Goal: Transaction & Acquisition: Obtain resource

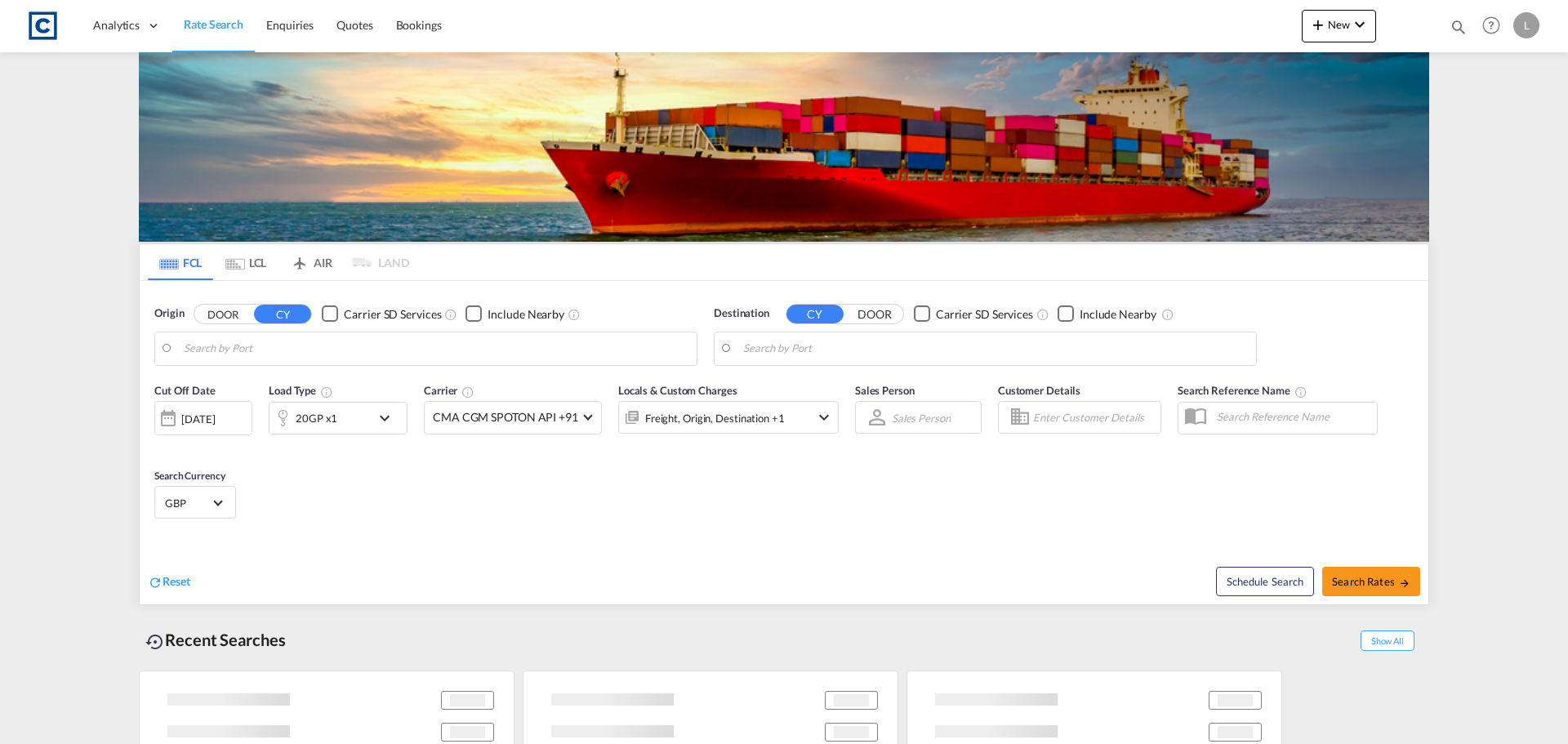
type input "[GEOGRAPHIC_DATA], GBSOU"
type input "[PERSON_NAME] ([PERSON_NAME]), [GEOGRAPHIC_DATA]"
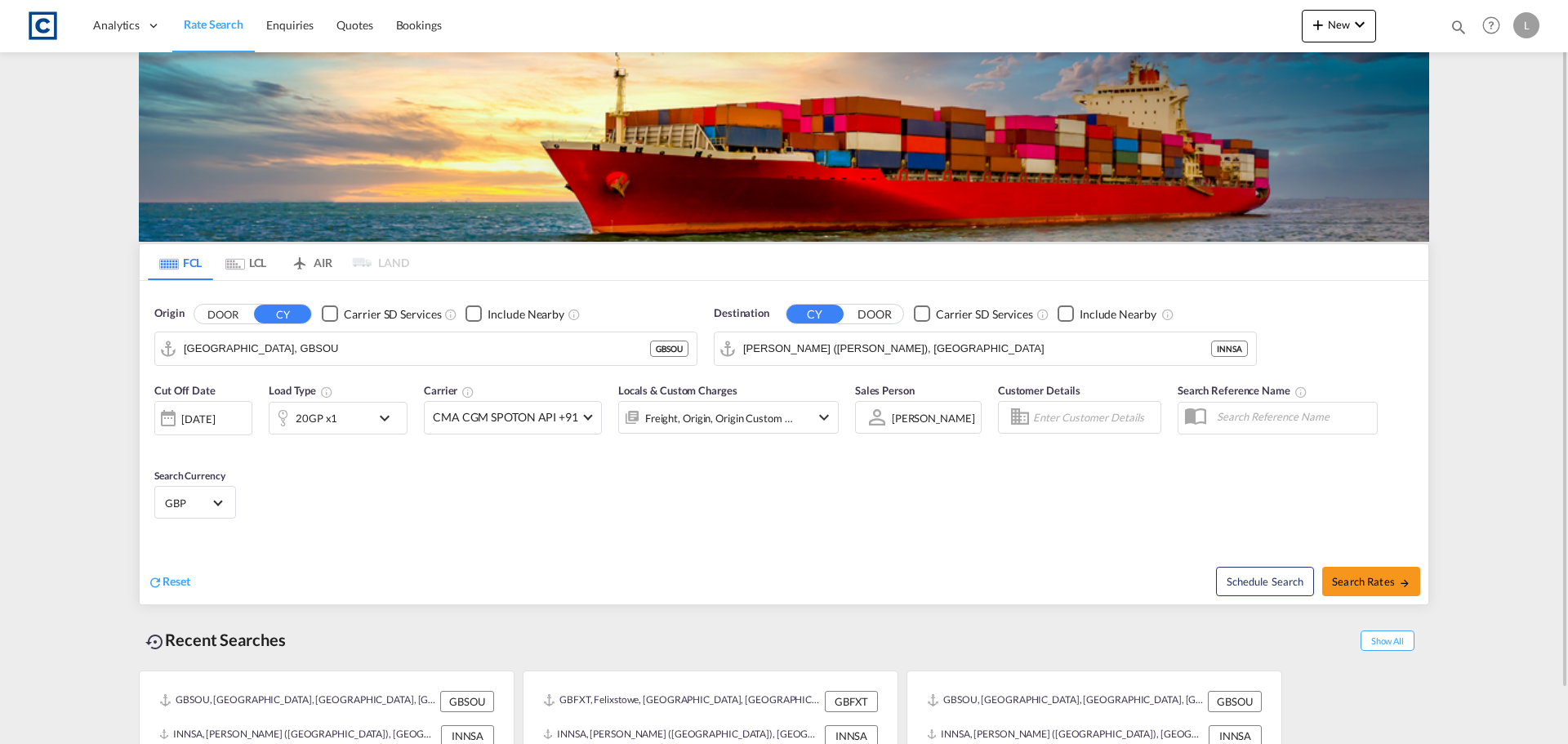
click at [218, 311] on button "DOOR" at bounding box center [222, 313] width 57 height 19
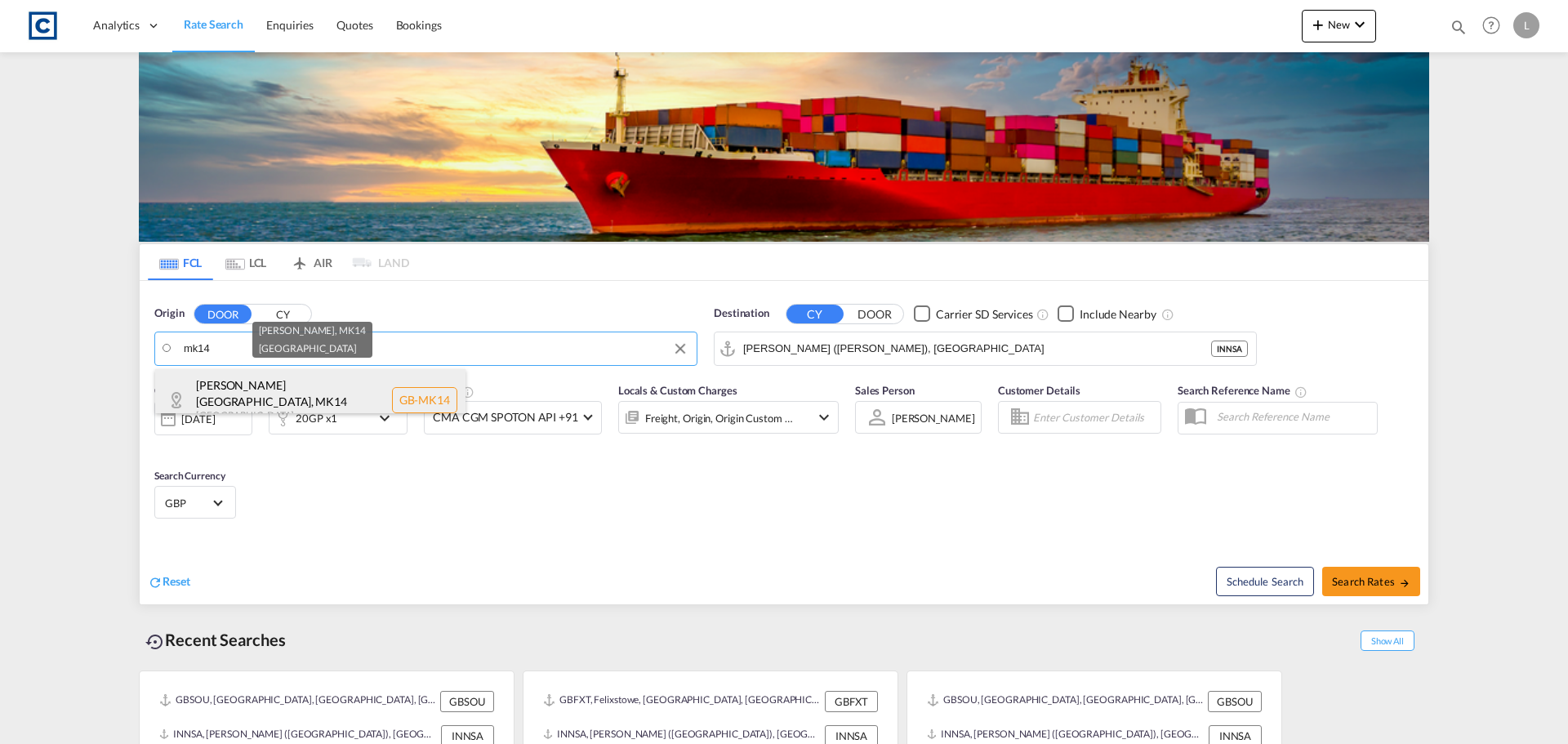
drag, startPoint x: 238, startPoint y: 400, endPoint x: 306, endPoint y: 376, distance: 72.1
click at [244, 322] on div "[PERSON_NAME][GEOGRAPHIC_DATA] [GEOGRAPHIC_DATA]-MK14" at bounding box center [310, 399] width 310 height 62
type input "GB-MK14, [PERSON_NAME]"
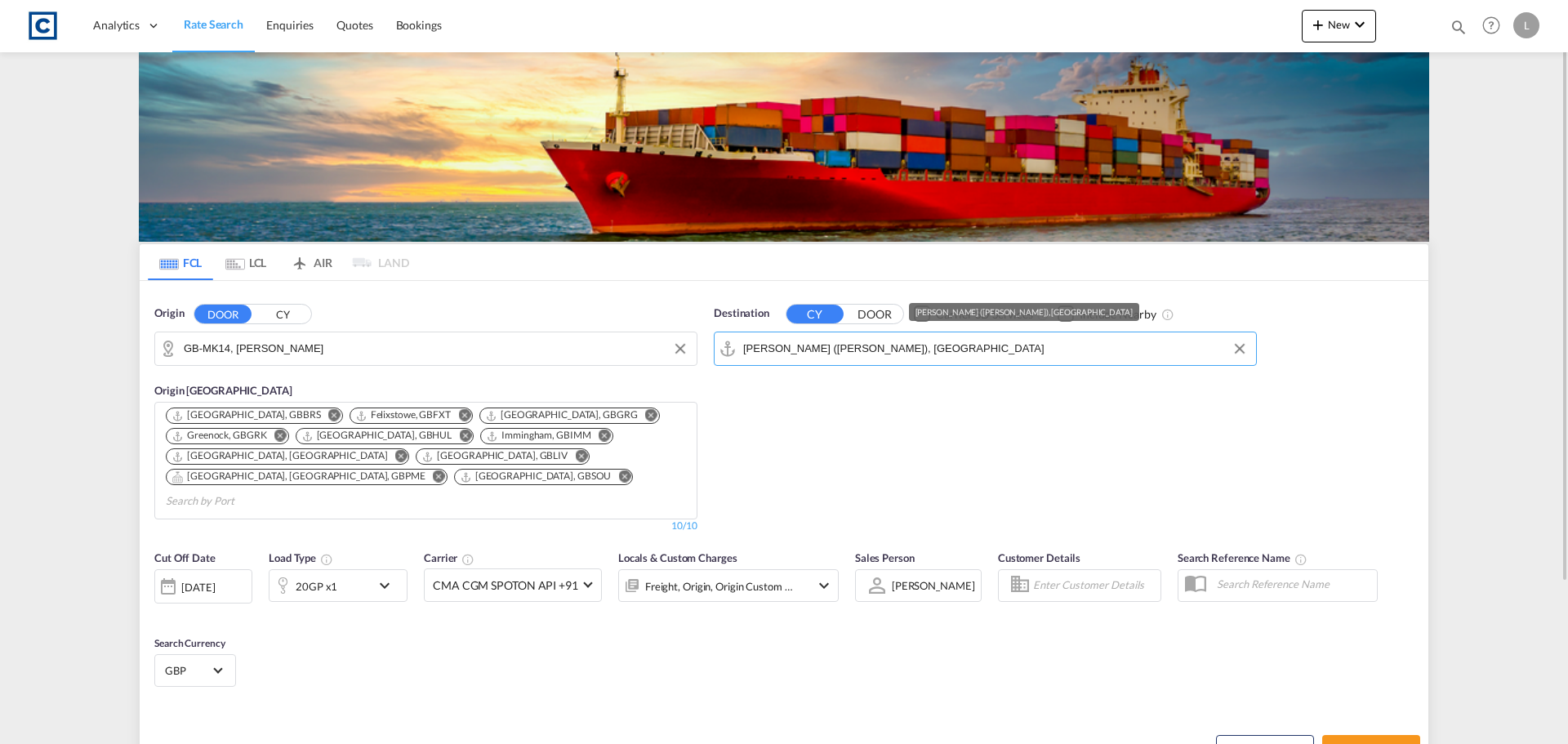
click at [791, 322] on input "[PERSON_NAME] ([PERSON_NAME]), [GEOGRAPHIC_DATA]" at bounding box center [996, 349] width 504 height 25
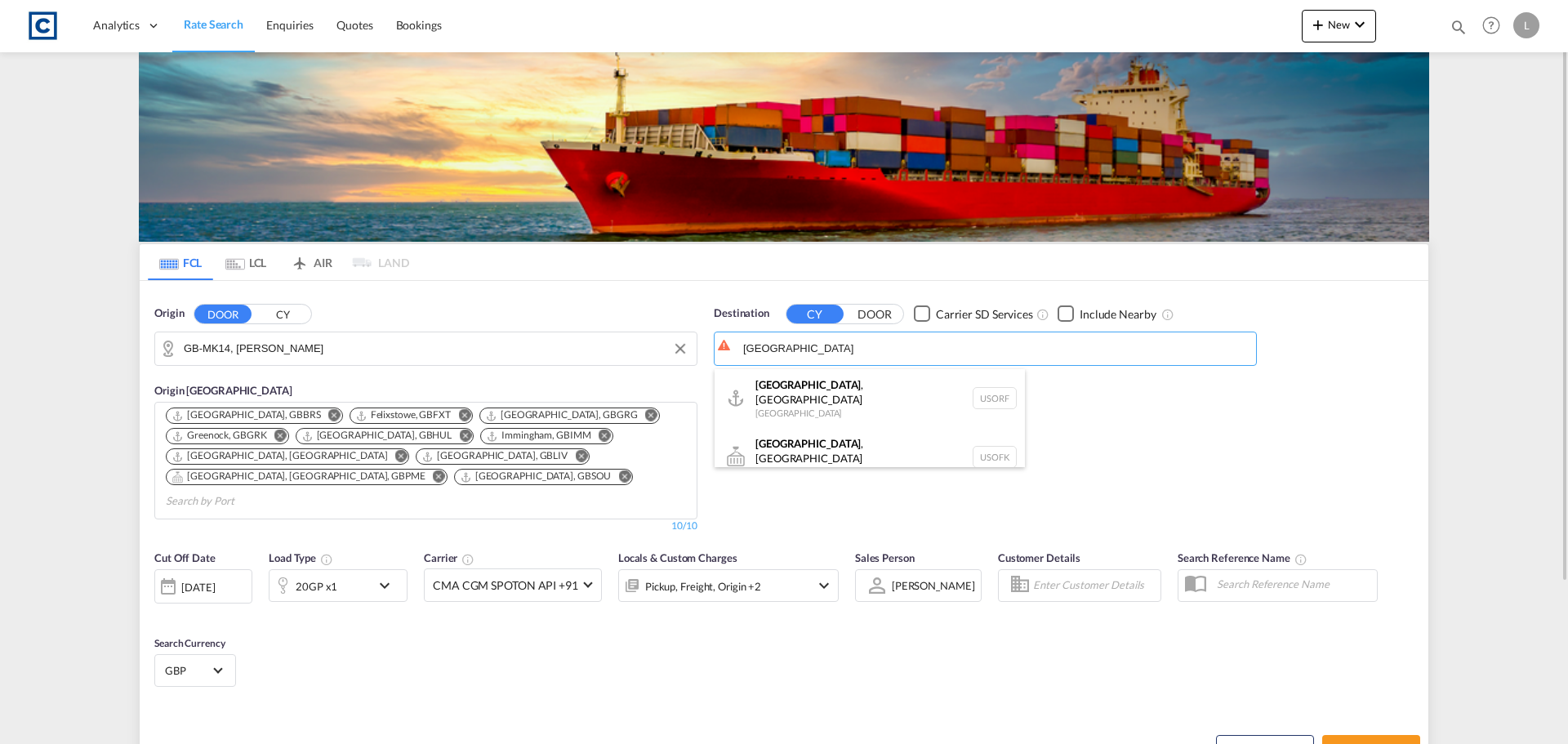
click at [829, 322] on div "[GEOGRAPHIC_DATA] , [GEOGRAPHIC_DATA] [GEOGRAPHIC_DATA] [GEOGRAPHIC_DATA]" at bounding box center [869, 398] width 310 height 59
type input "[GEOGRAPHIC_DATA], [GEOGRAPHIC_DATA], [GEOGRAPHIC_DATA]"
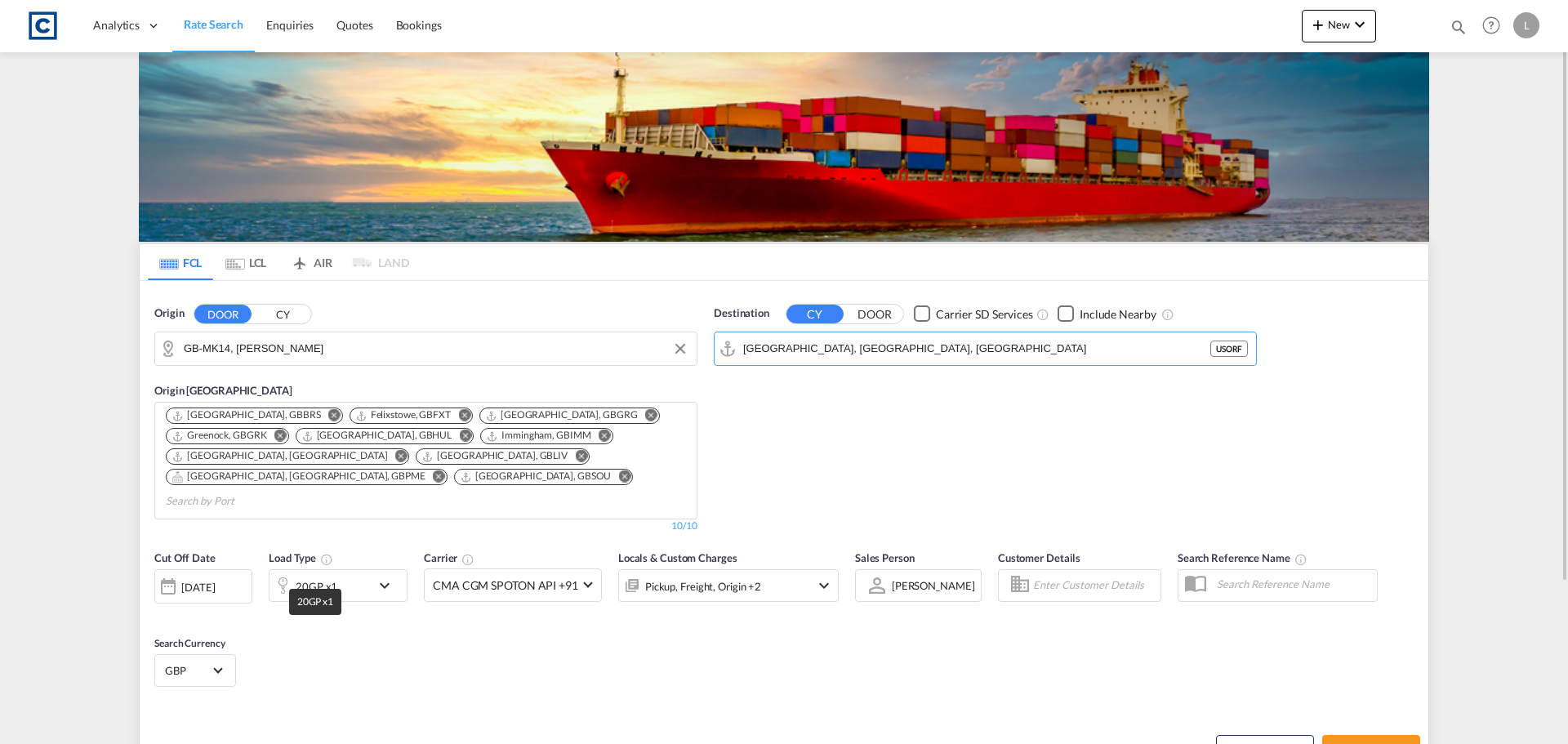
click at [341, 322] on div "20GP x1" at bounding box center [320, 584] width 101 height 32
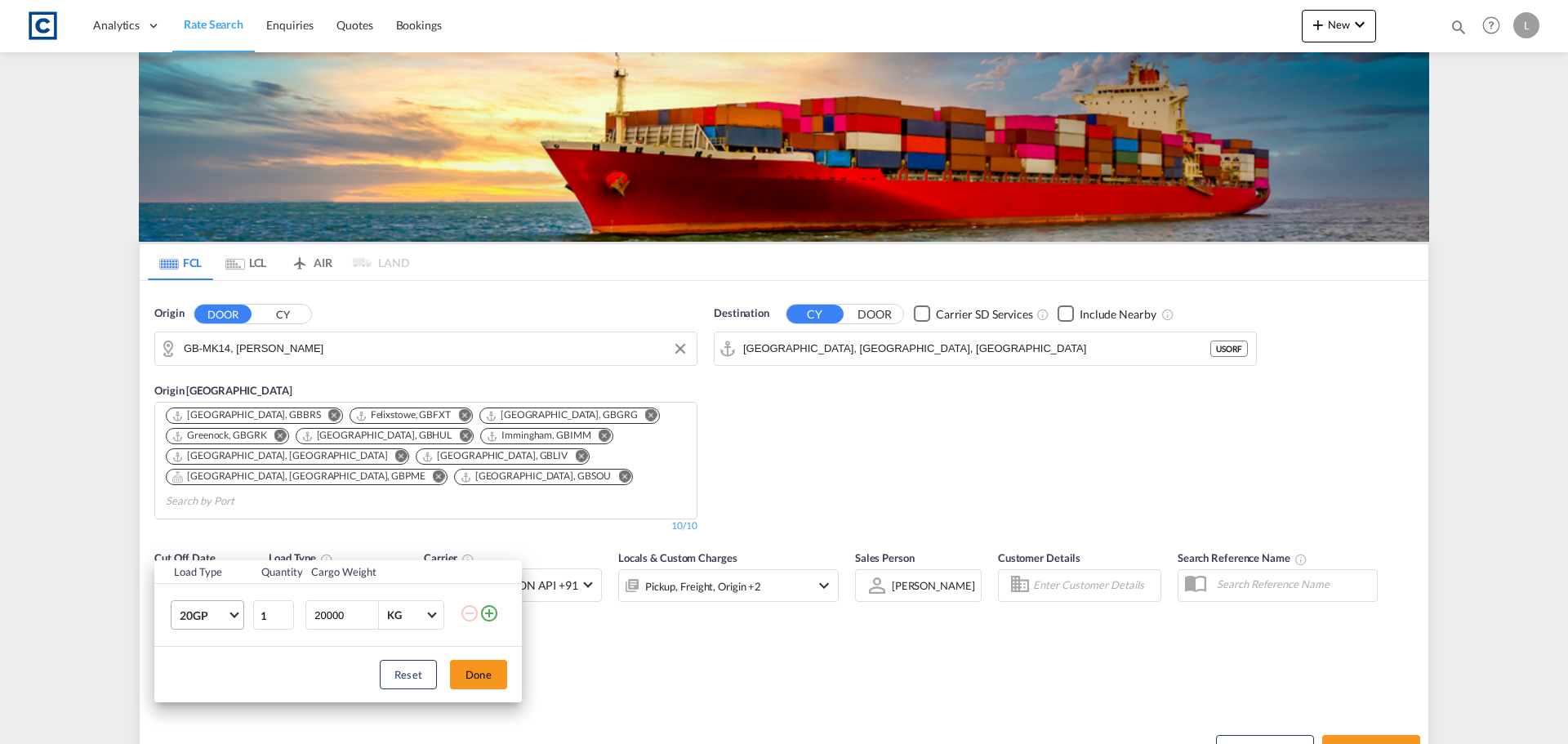
drag, startPoint x: 184, startPoint y: 618, endPoint x: 208, endPoint y: 616, distance: 24.1
click at [184, 322] on span "20GP" at bounding box center [203, 616] width 47 height 17
click at [225, 322] on md-option "40GP" at bounding box center [222, 585] width 111 height 39
drag, startPoint x: 382, startPoint y: 518, endPoint x: 364, endPoint y: 537, distance: 26.2
click at [383, 322] on div "Load Type Quantity Cargo Weight 40GP 1 20000 KG KG Load type addition is restri…" at bounding box center [784, 372] width 1568 height 744
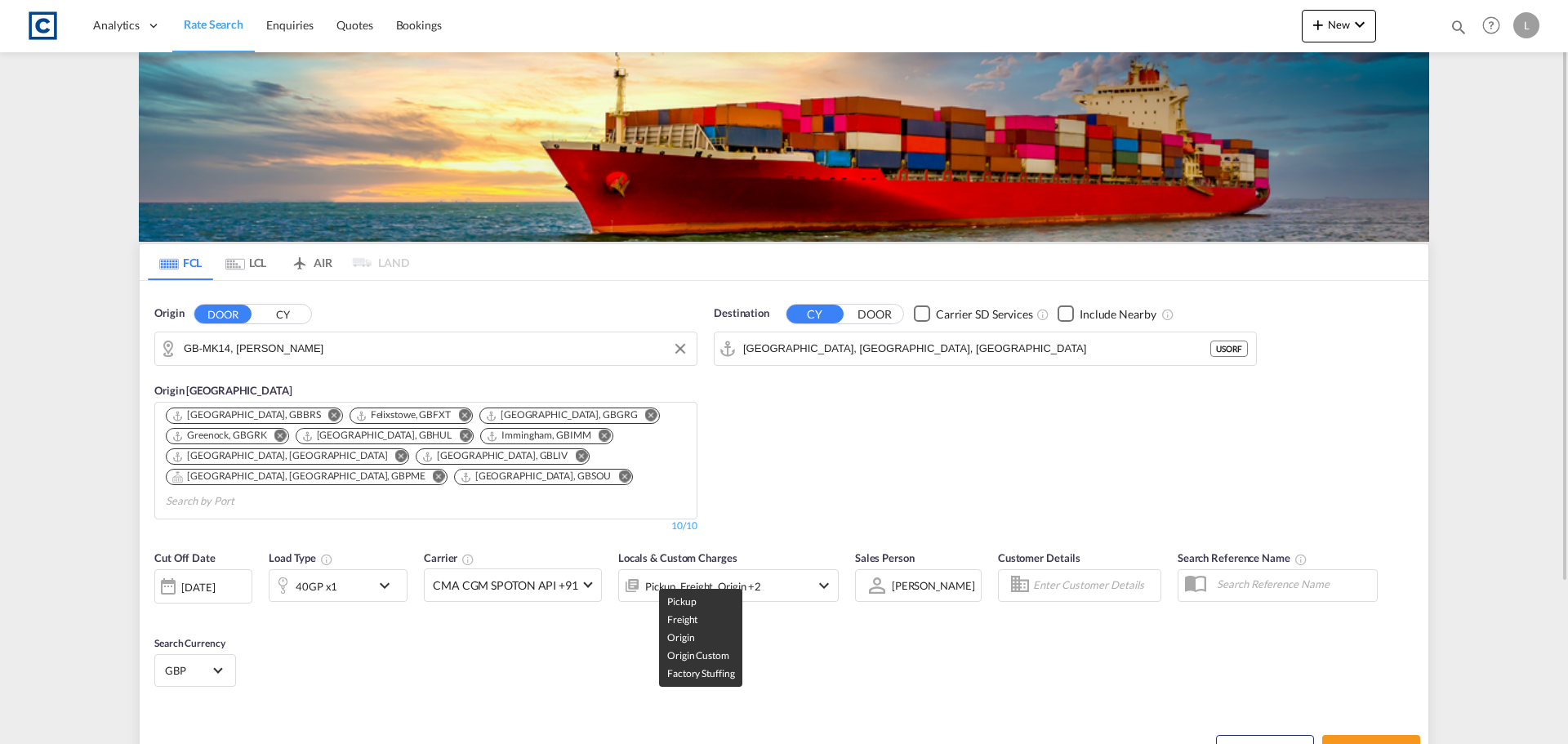
click at [721, 322] on div "Pickup, Freight, Origin +2" at bounding box center [703, 586] width 116 height 23
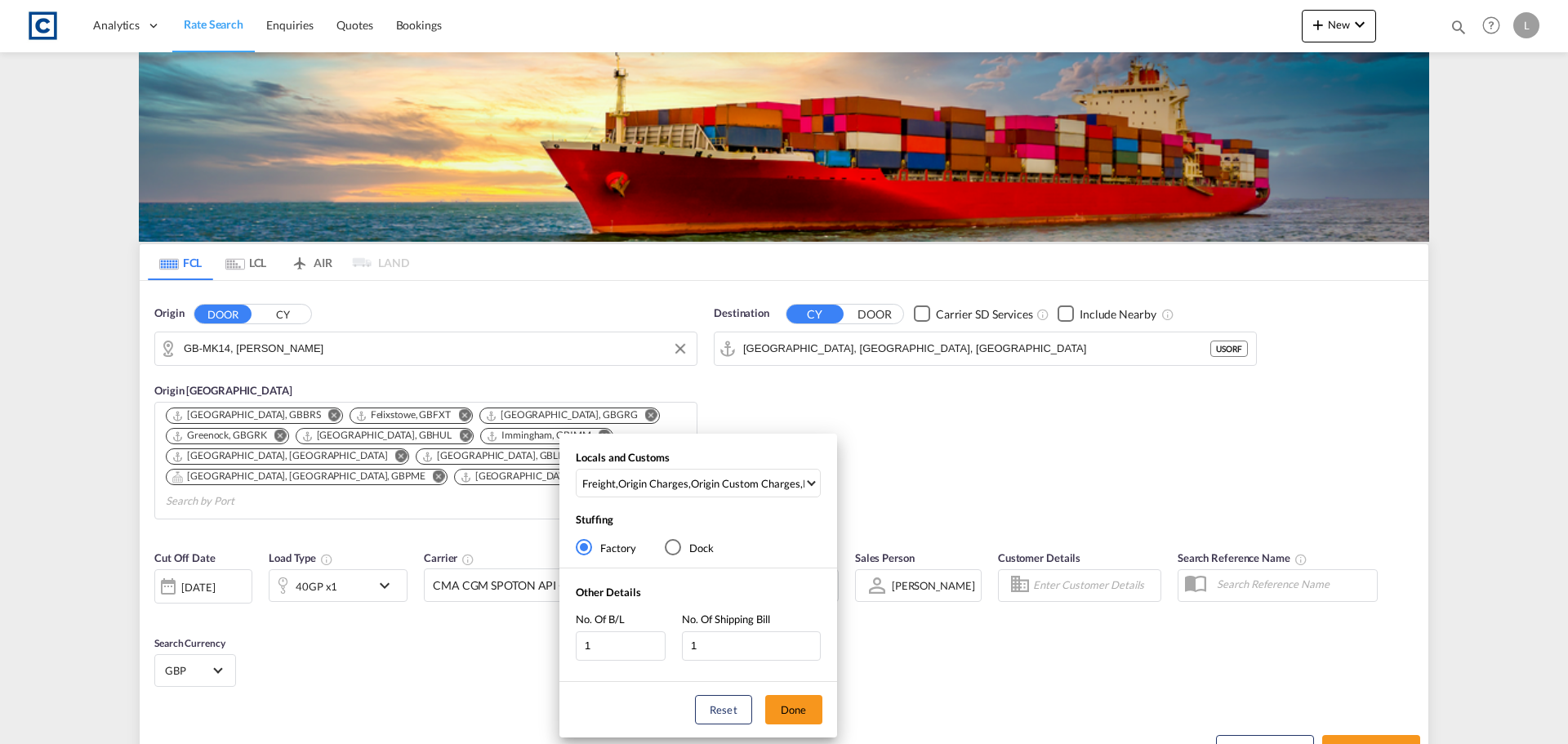
click at [712, 322] on div "Locals and Customs Freight , Origin Charges , Origin Custom Charges , Pickup Ch…" at bounding box center [698, 477] width 278 height 55
click at [704, 322] on md-select-value "Freight , Origin Charges , Origin Custom Charges , Pickup Charges" at bounding box center [700, 483] width 239 height 27
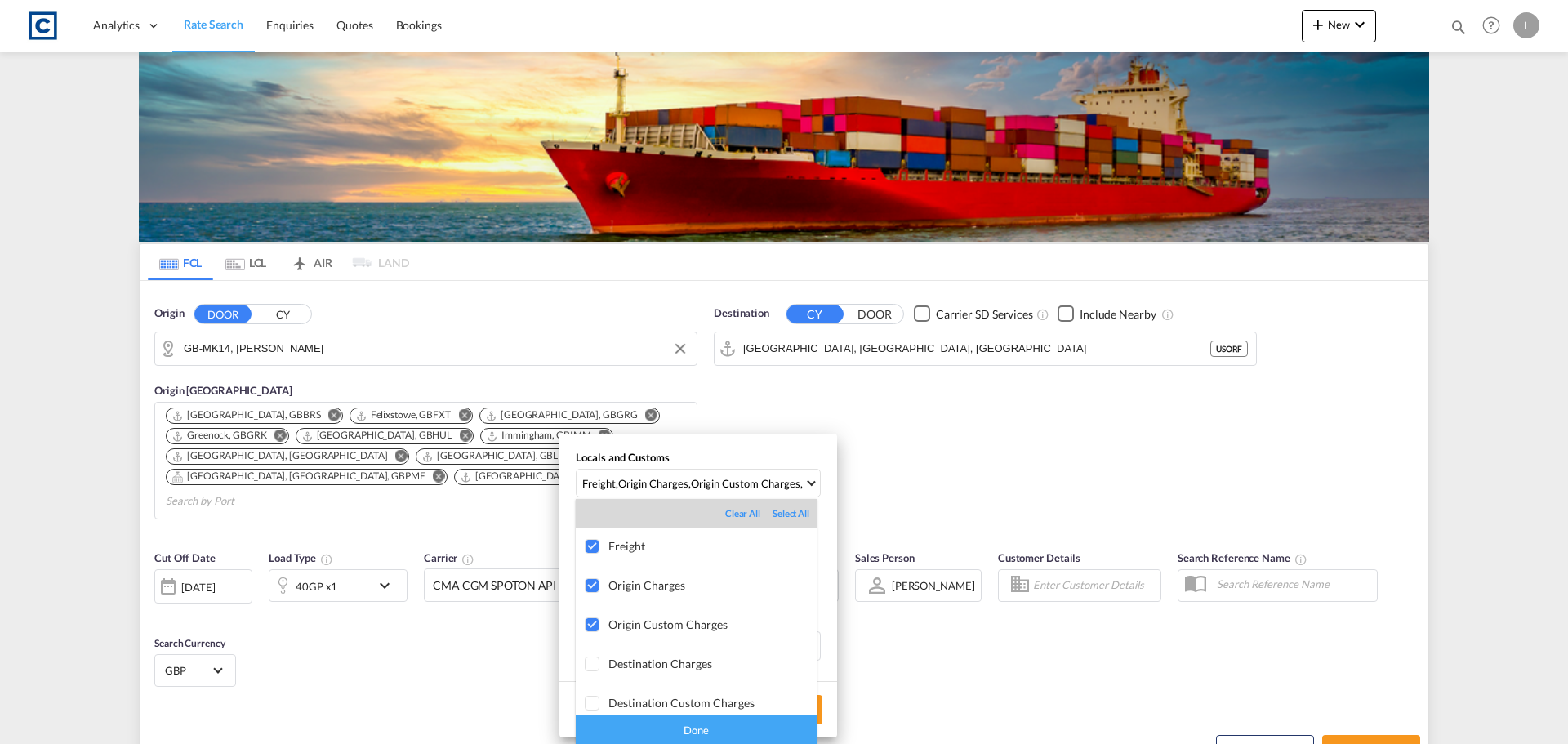
click at [686, 322] on div "Done" at bounding box center [696, 729] width 241 height 29
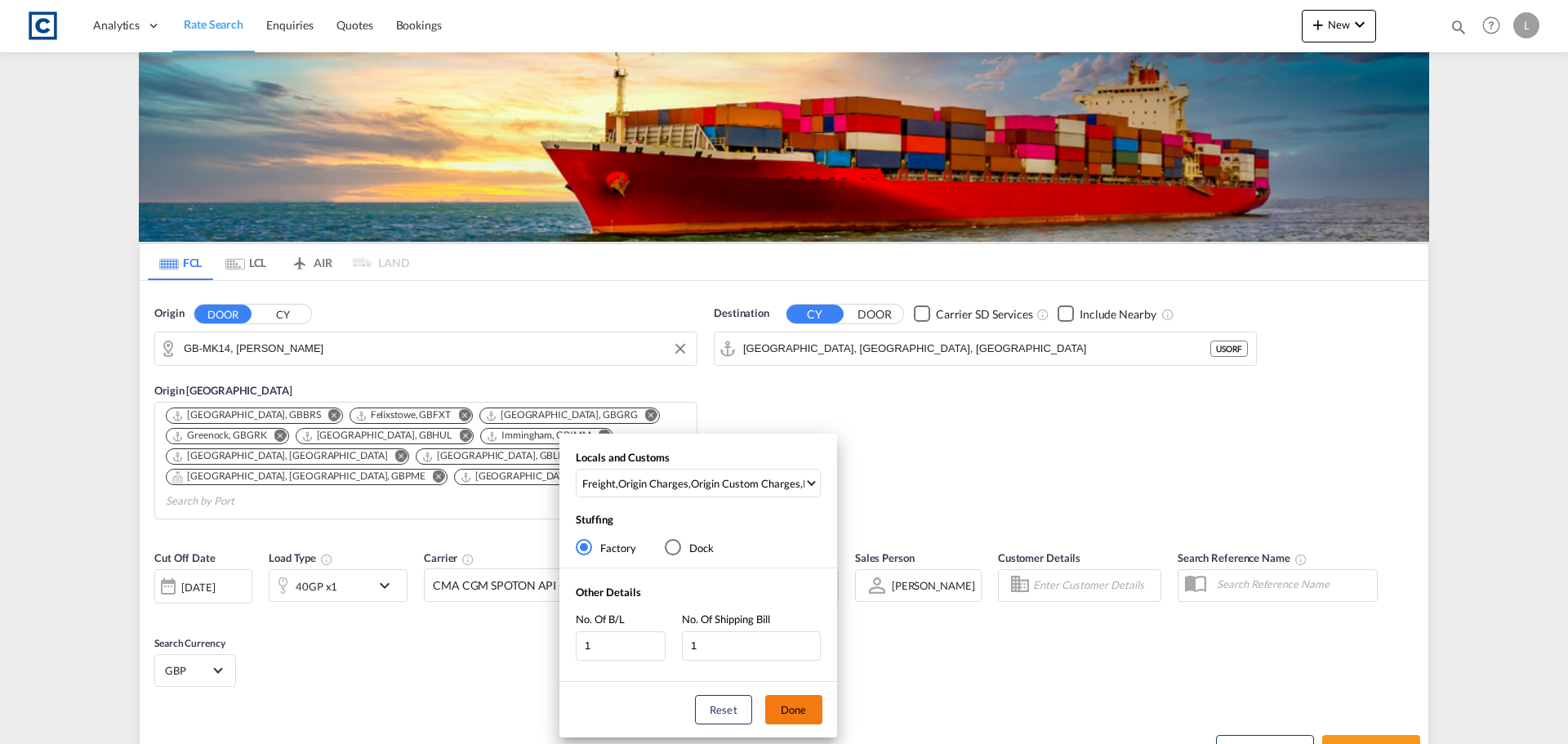
click at [811, 322] on button "Done" at bounding box center [793, 709] width 57 height 30
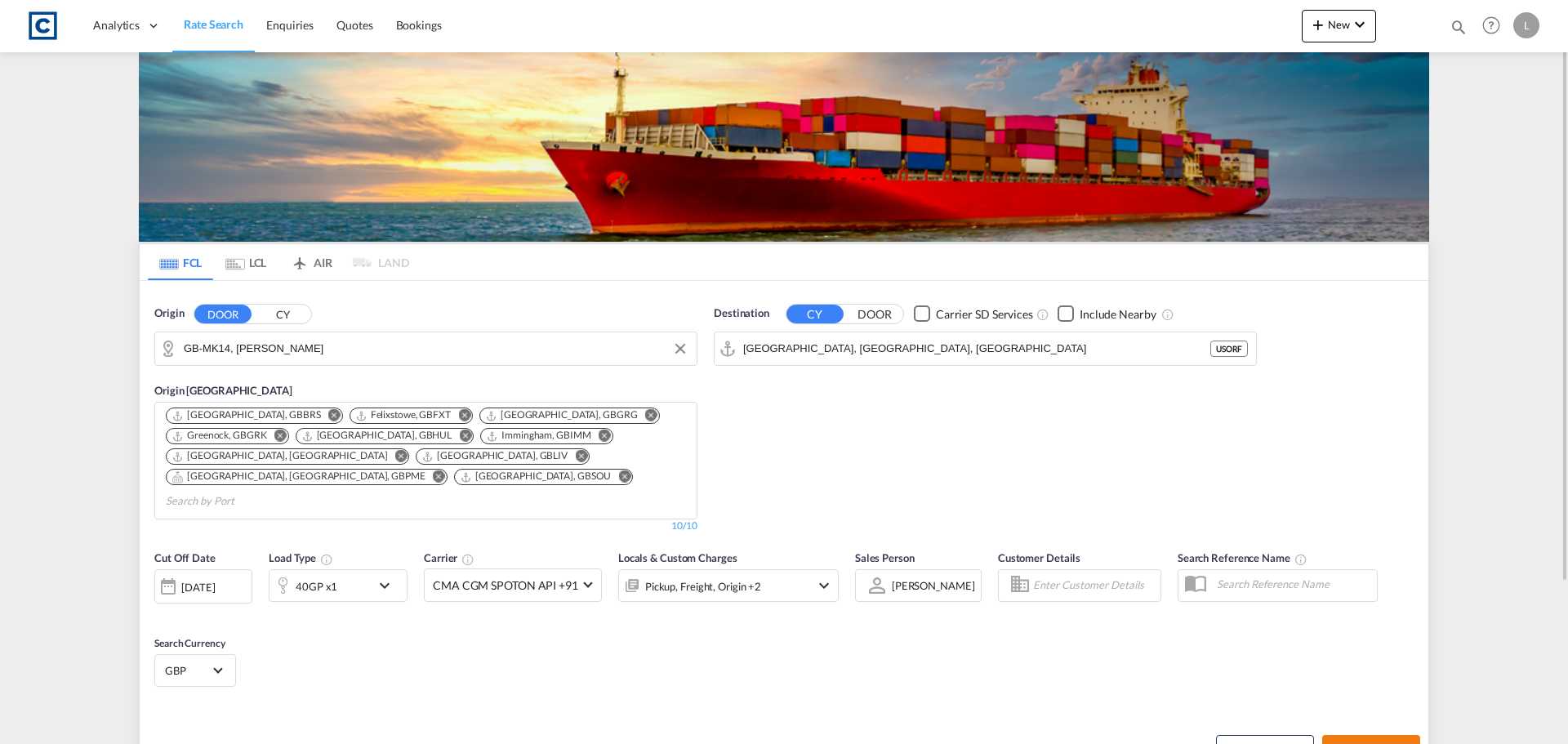
click at [830, 322] on md-icon "icon-arrow-right" at bounding box center [1404, 750] width 12 height 12
type input "MK14 to USORF / [DATE]"
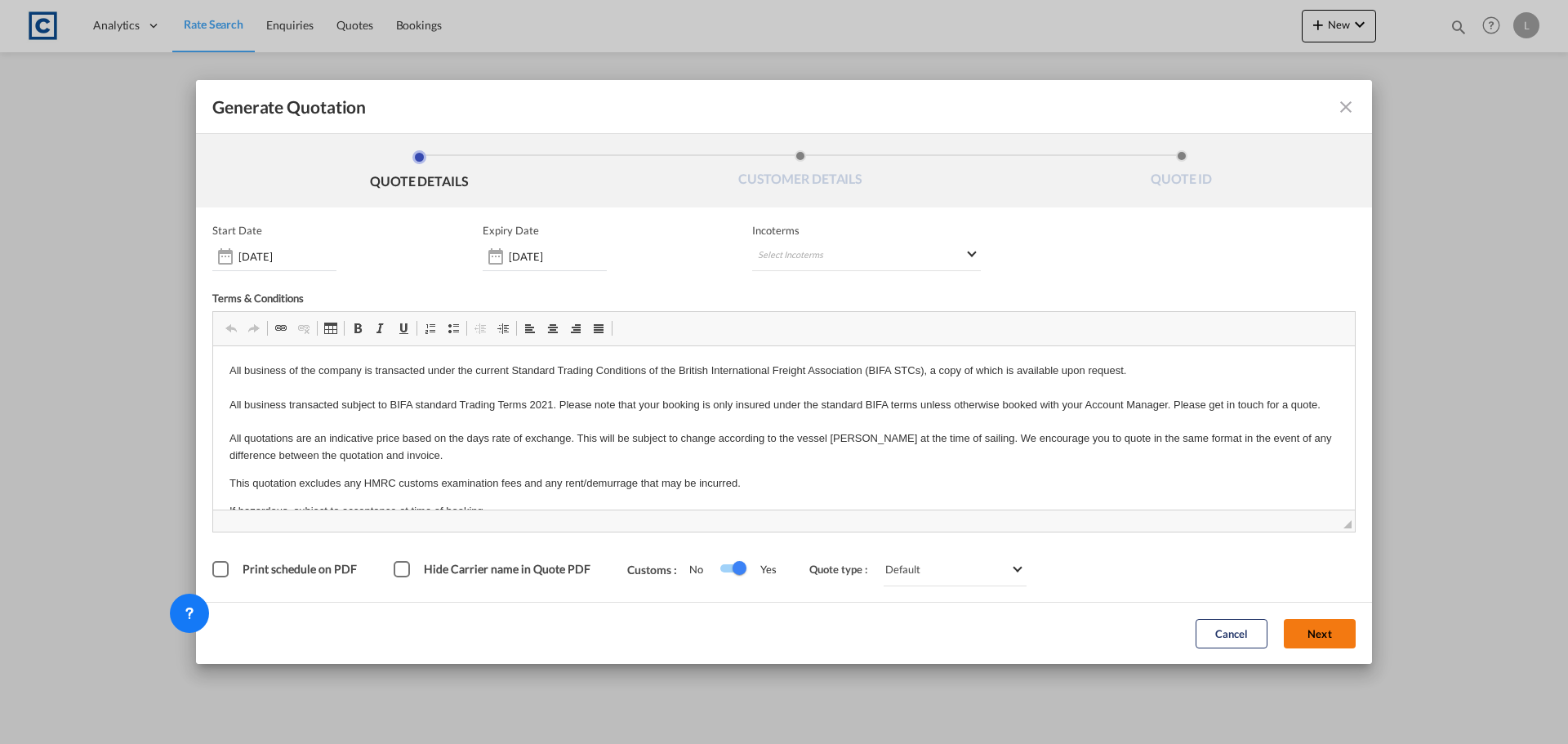
click at [830, 322] on button "Next" at bounding box center [1319, 633] width 72 height 30
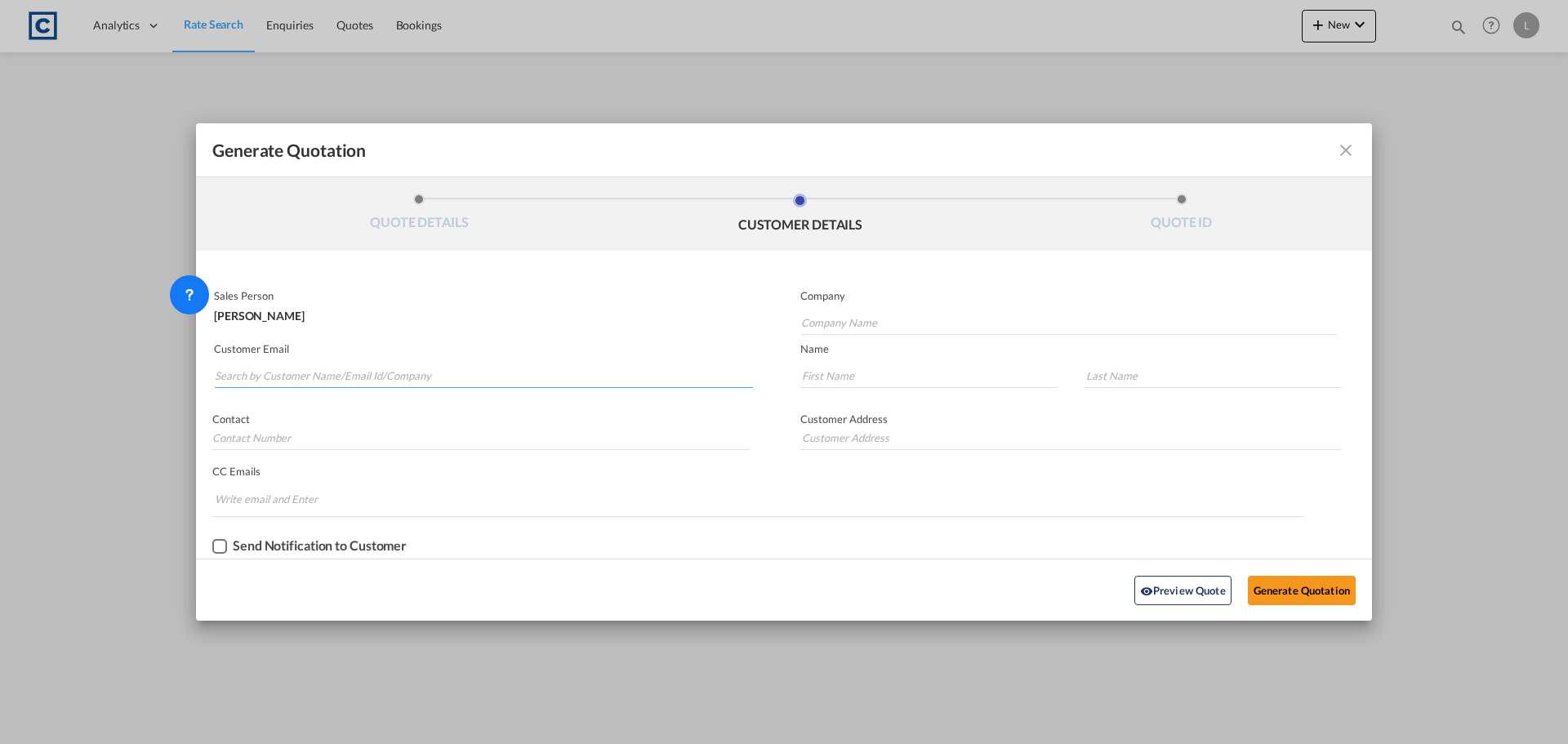
click at [270, 322] on md-autocomplete-wrap "Generate QuotationQUOTE ..." at bounding box center [484, 371] width 539 height 32
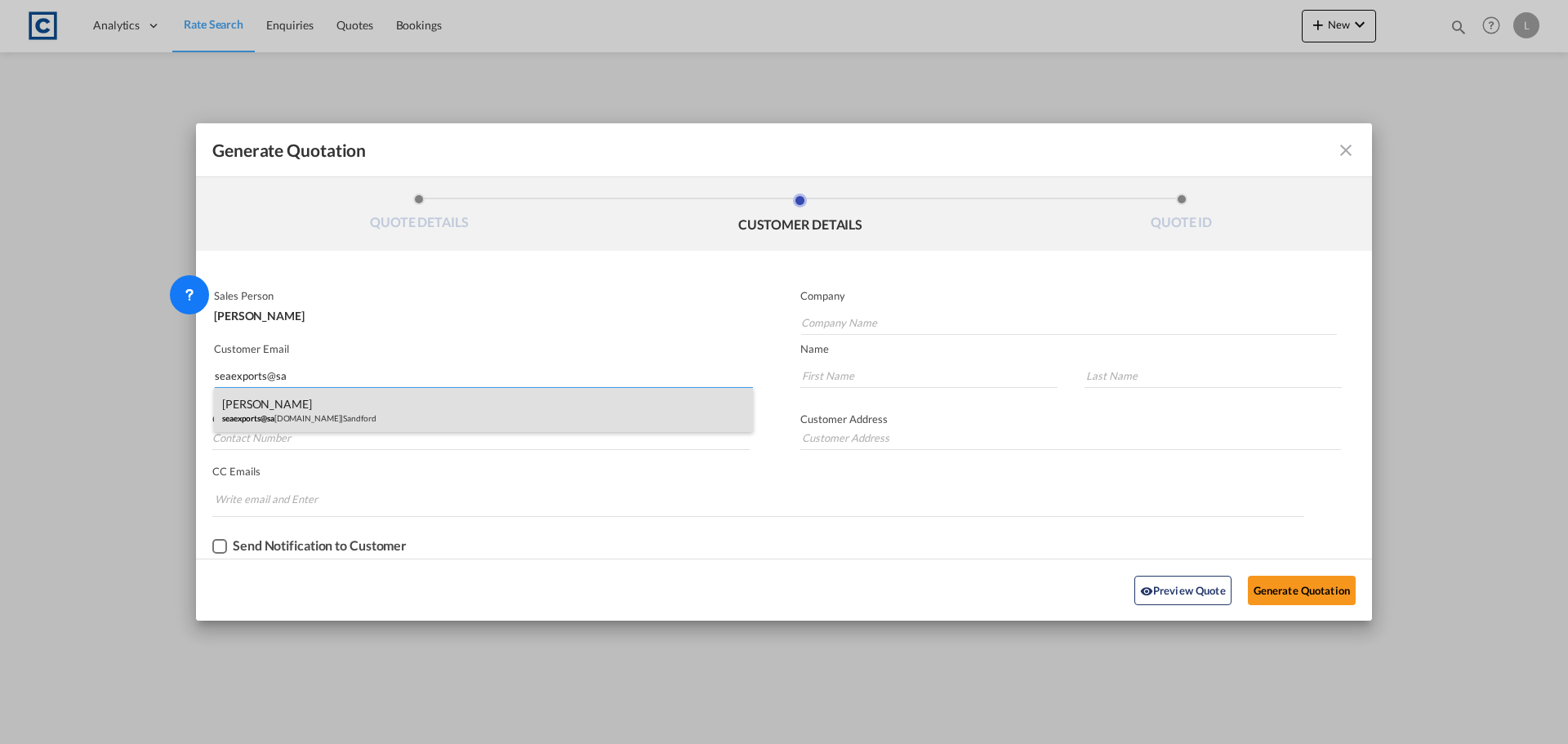
type input "seaexports@sa"
click at [378, 322] on div "[PERSON_NAME] seaexports@sa [DOMAIN_NAME] | [GEOGRAPHIC_DATA]" at bounding box center [484, 409] width 539 height 44
type input "Sandford"
type input "[EMAIL_ADDRESS][DOMAIN_NAME]"
type input "Jenade"
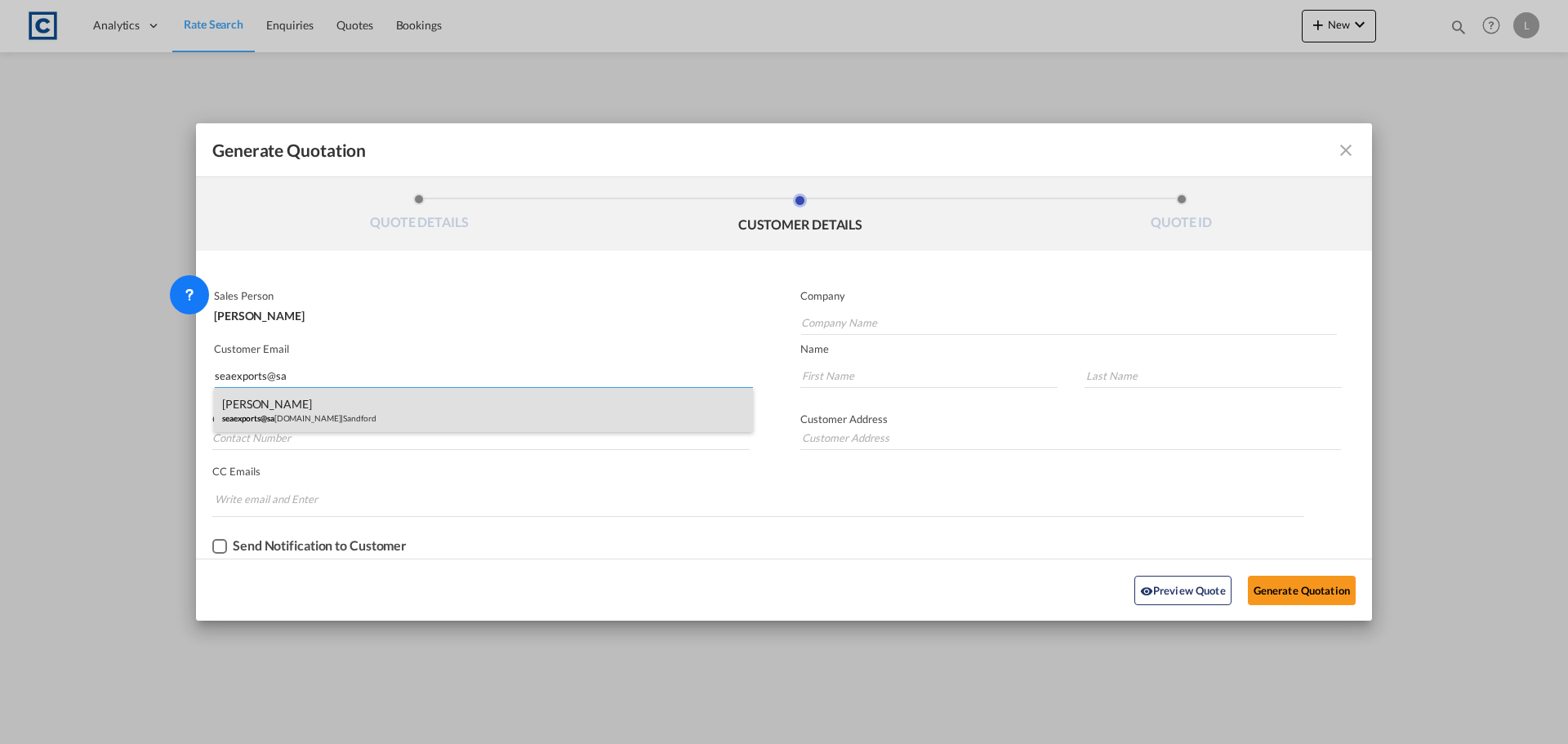
type input "Cedras"
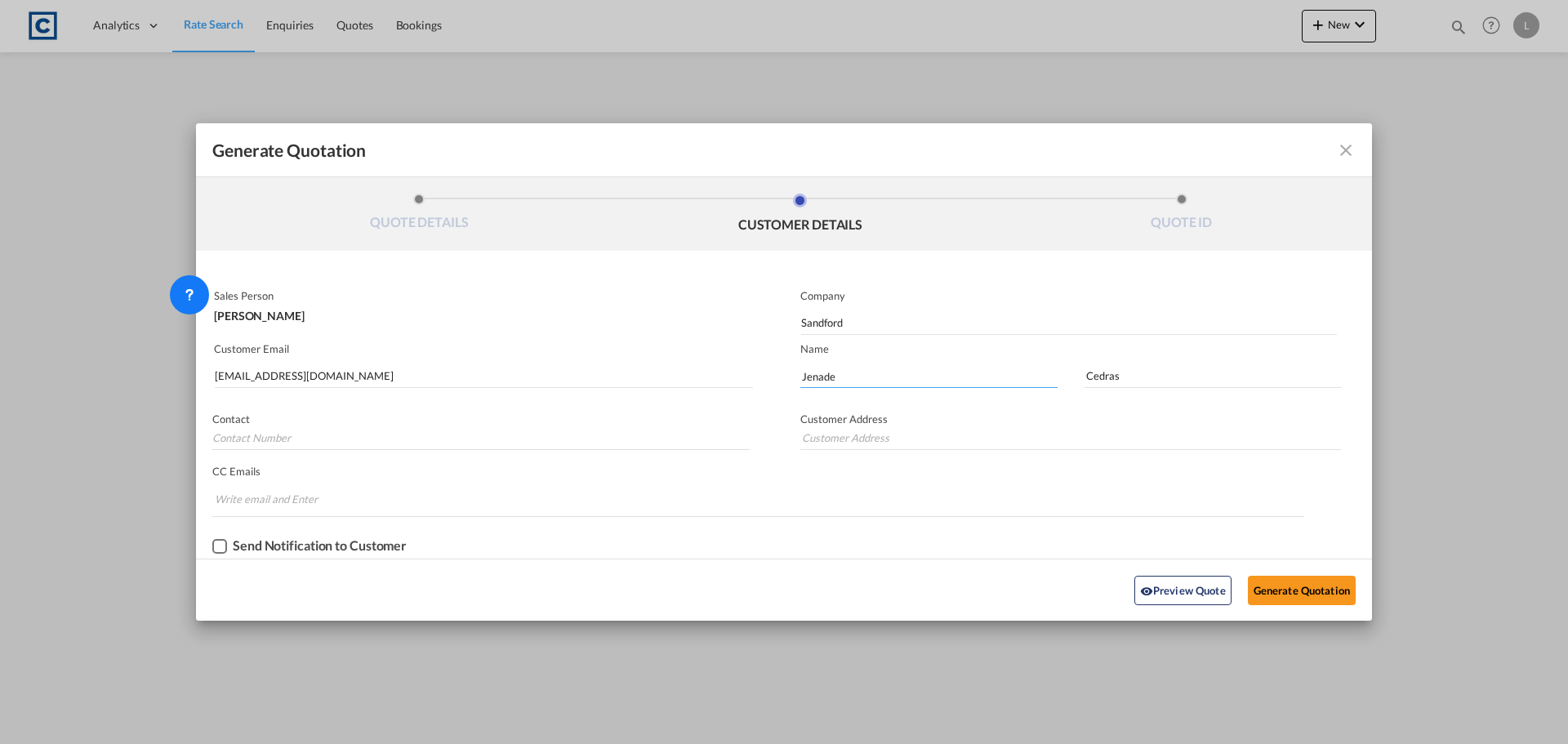
click at [830, 322] on input "Jenade" at bounding box center [929, 375] width 257 height 25
drag, startPoint x: 877, startPoint y: 365, endPoint x: 628, endPoint y: 365, distance: 249.0
click at [628, 322] on div "Sales Person [PERSON_NAME] Company Sandford Customer Email [EMAIL_ADDRESS][DOMA…" at bounding box center [784, 421] width 1176 height 275
type input "[PERSON_NAME]"
click at [830, 322] on input "Cedras" at bounding box center [1212, 375] width 257 height 25
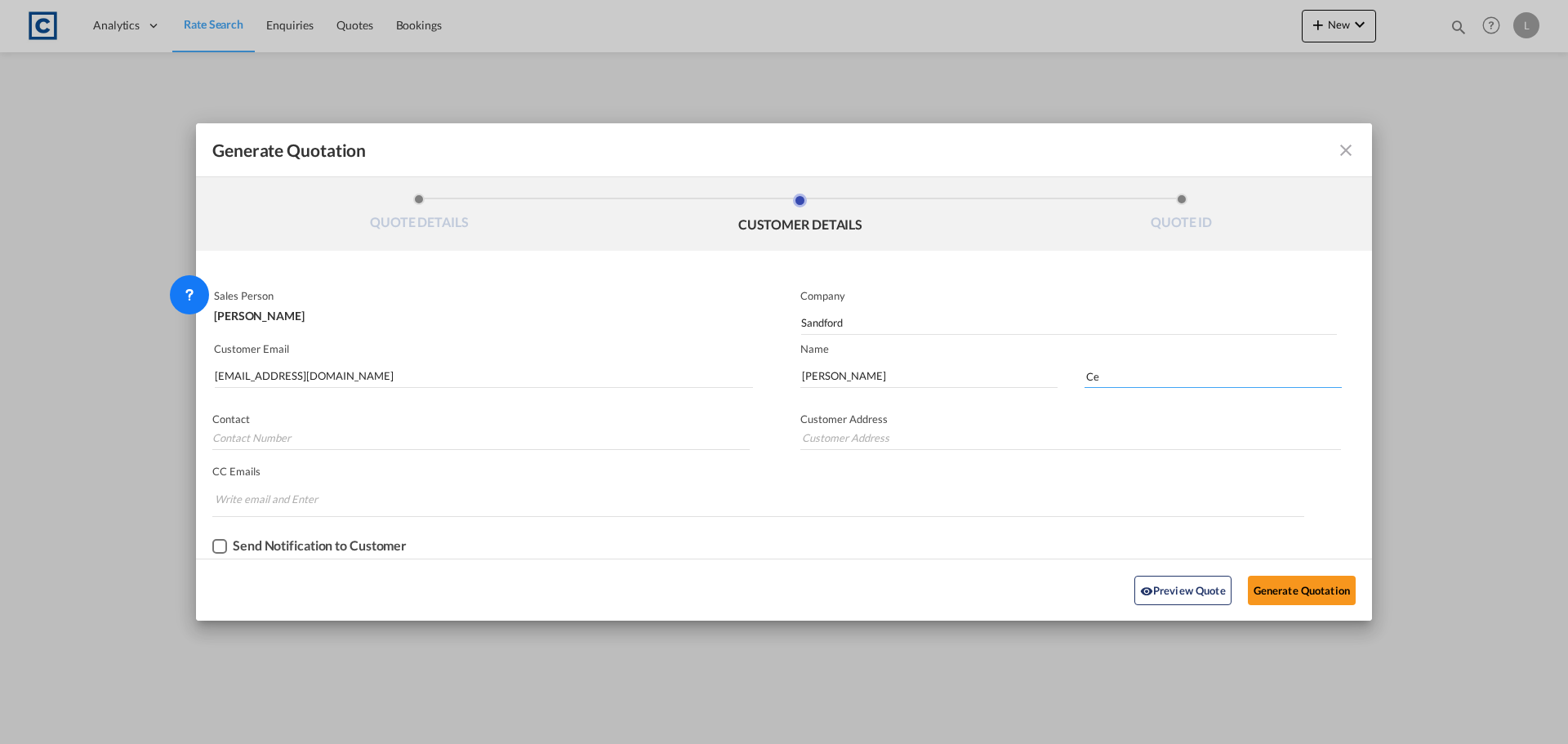
type input "C"
click at [830, 322] on button "Generate Quotation" at bounding box center [1302, 590] width 108 height 30
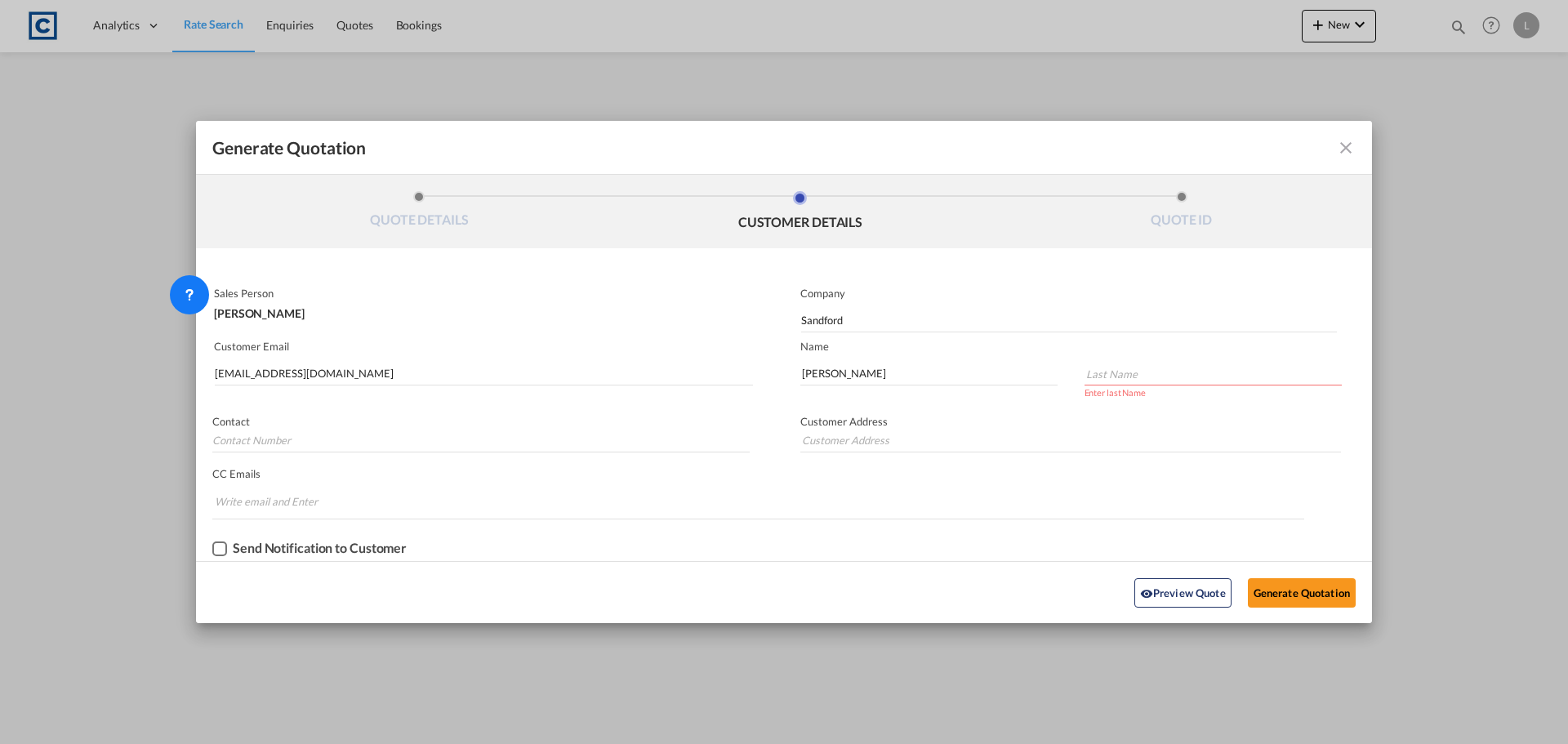
click at [830, 322] on input "Generate QuotationQUOTE ..." at bounding box center [1212, 373] width 257 height 25
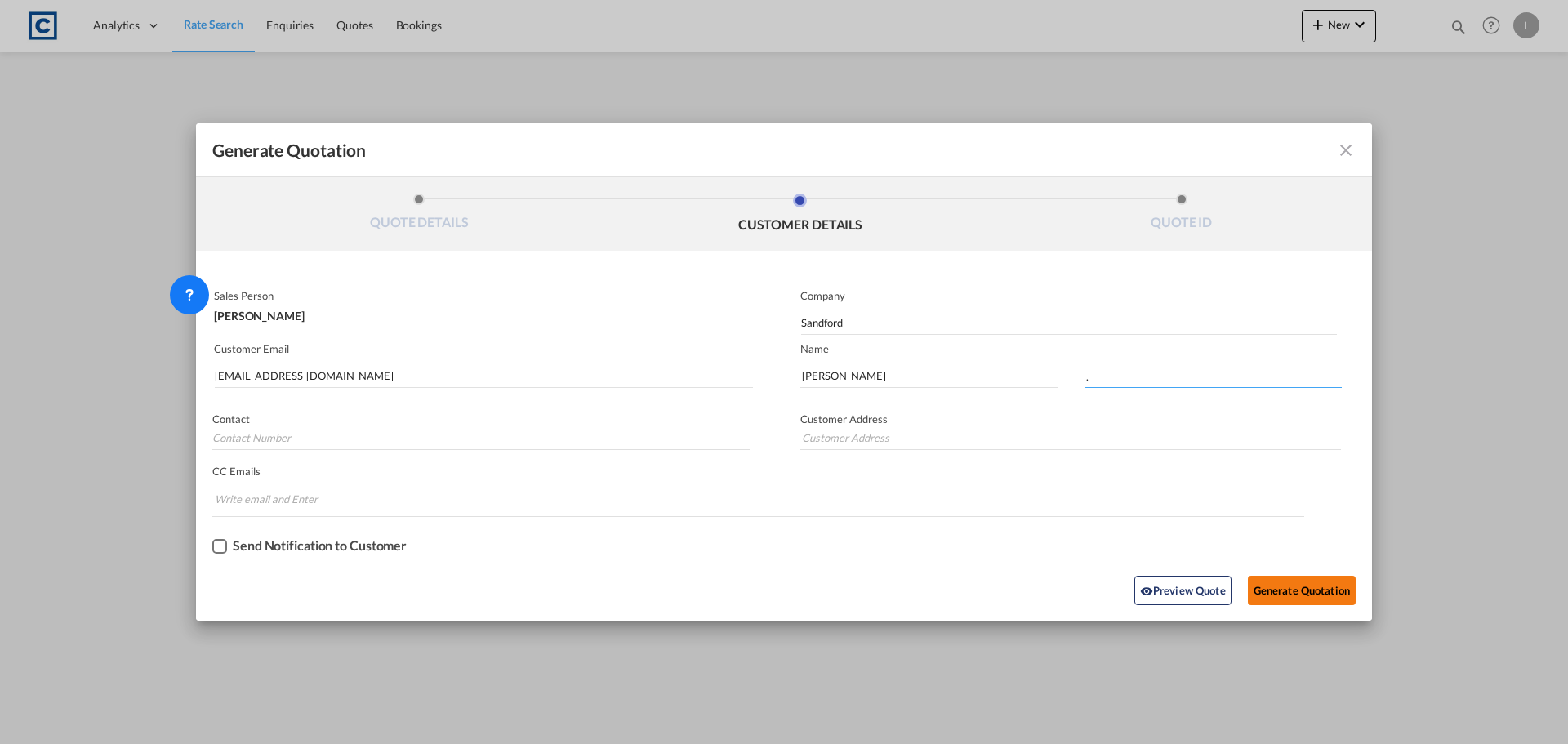
type input "."
click at [830, 322] on button "Generate Quotation" at bounding box center [1302, 590] width 108 height 30
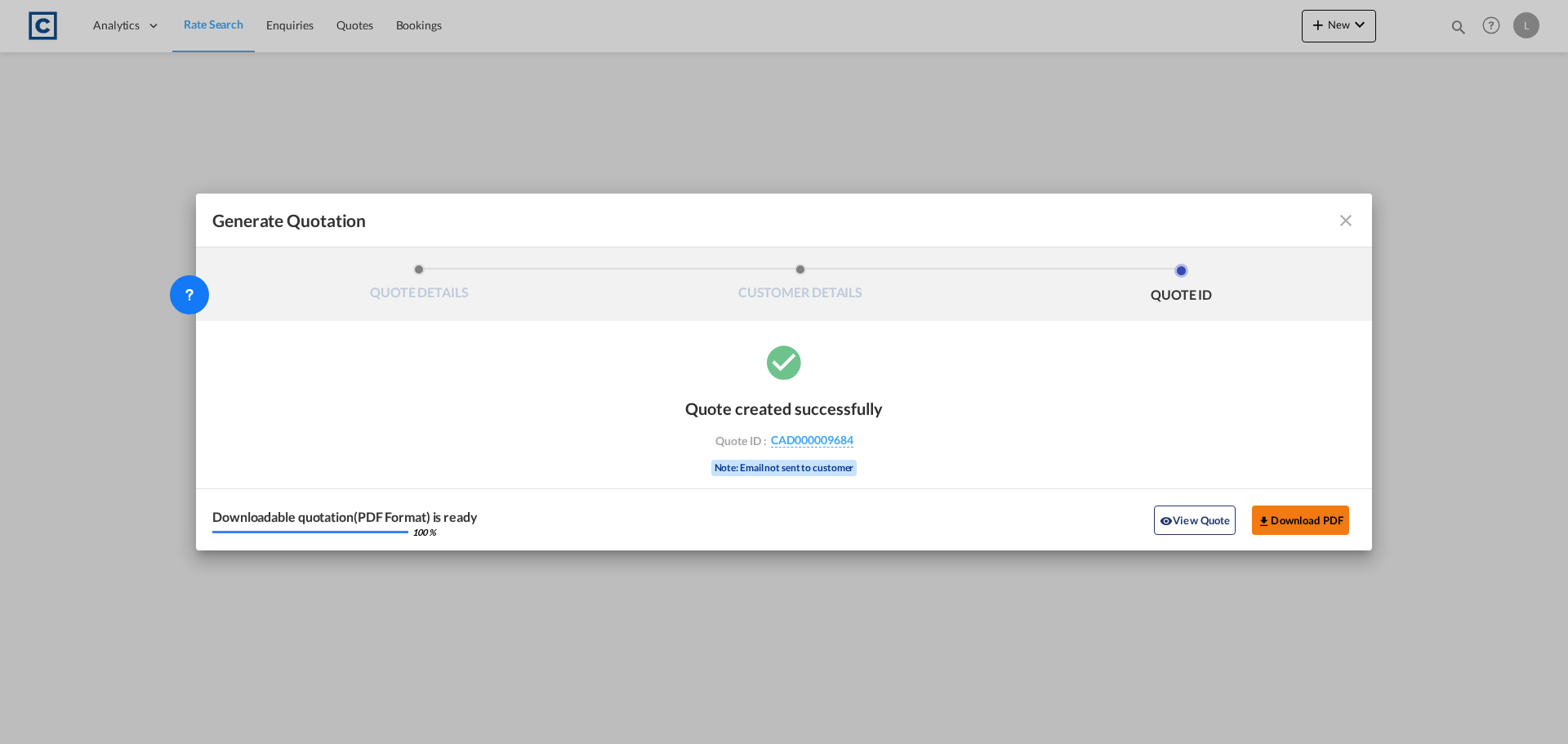
click at [830, 322] on button "Download PDF" at bounding box center [1300, 520] width 97 height 30
